Goal: Information Seeking & Learning: Learn about a topic

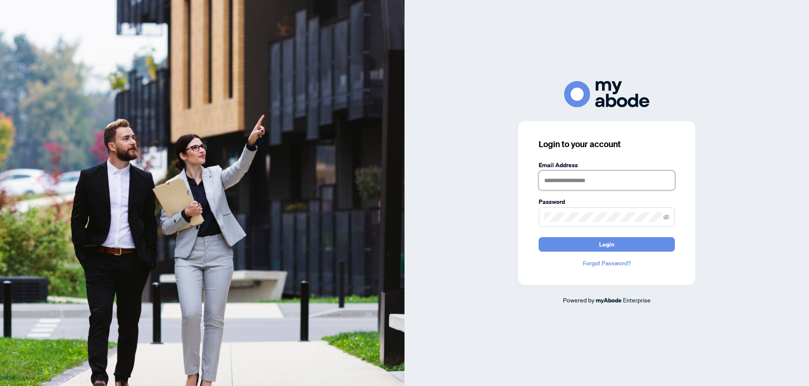
type input "**********"
click at [596, 243] on button "Login" at bounding box center [607, 244] width 136 height 14
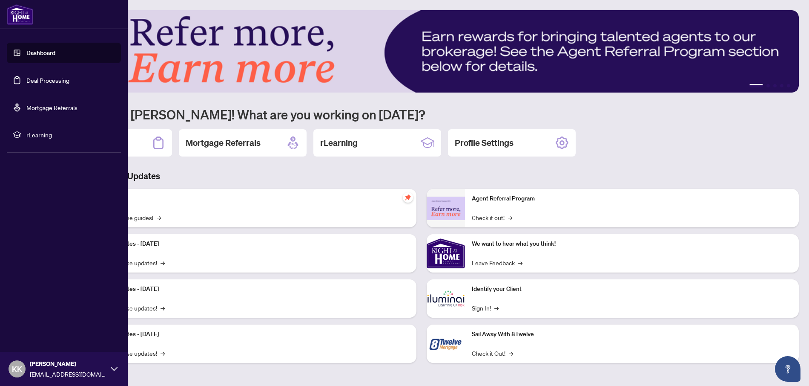
click at [55, 132] on span "rLearning" at bounding box center [70, 134] width 89 height 9
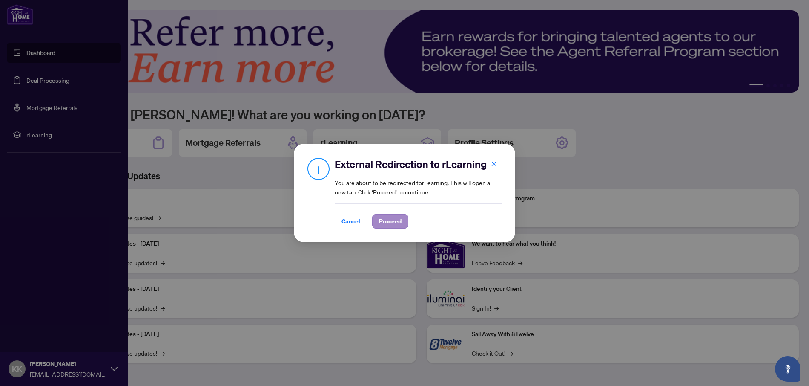
click at [374, 219] on button "Proceed" at bounding box center [390, 221] width 36 height 14
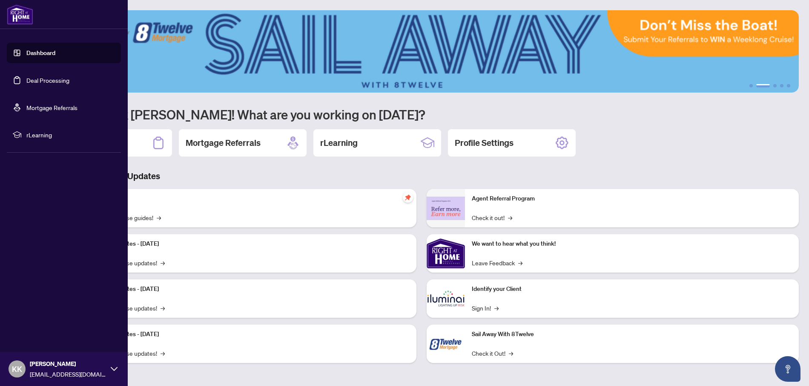
click at [52, 81] on link "Deal Processing" at bounding box center [47, 80] width 43 height 8
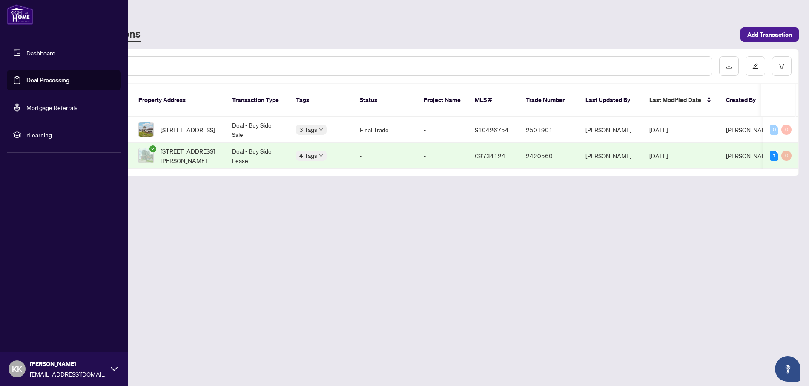
click at [26, 53] on link "Dashboard" at bounding box center [40, 53] width 29 height 8
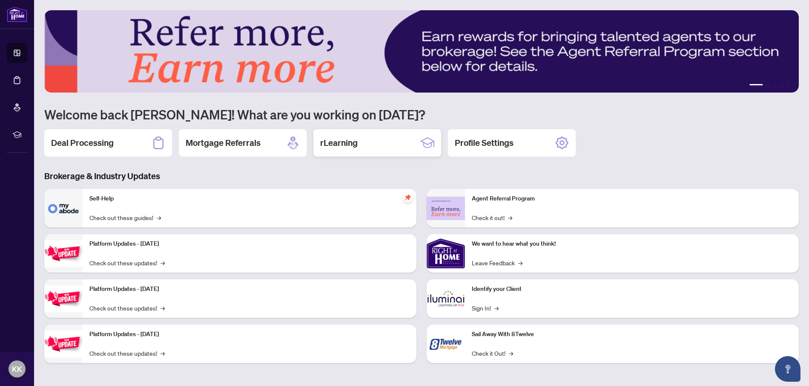
click at [338, 146] on h2 "rLearning" at bounding box center [338, 143] width 37 height 12
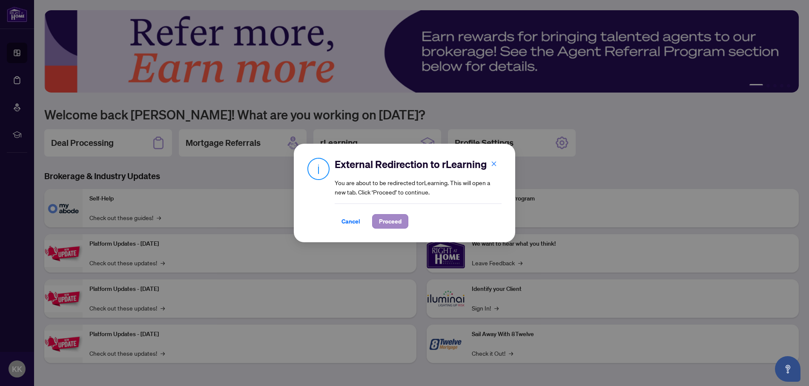
click at [390, 218] on span "Proceed" at bounding box center [390, 221] width 23 height 14
